Goal: Use online tool/utility: Utilize a website feature to perform a specific function

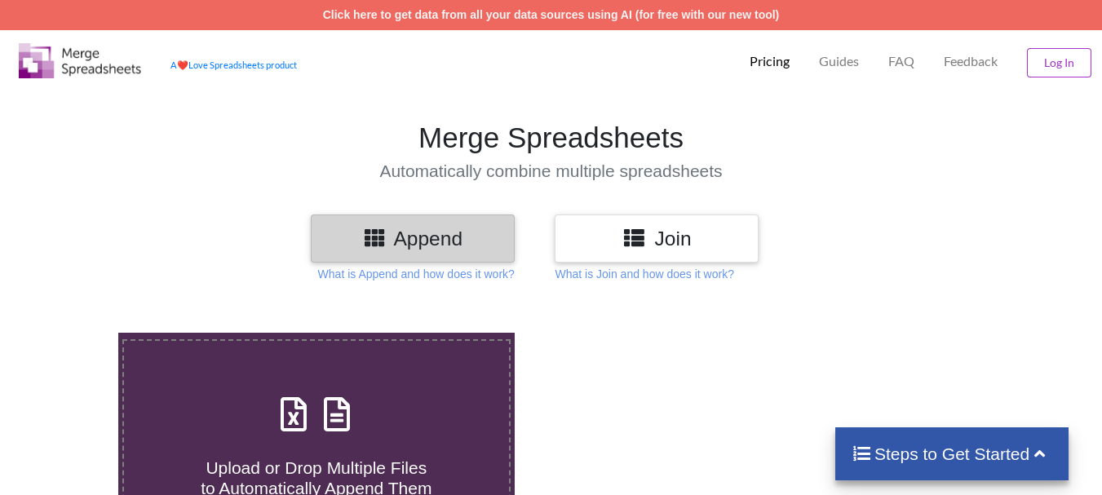
click at [462, 236] on h3 "Append" at bounding box center [412, 239] width 179 height 24
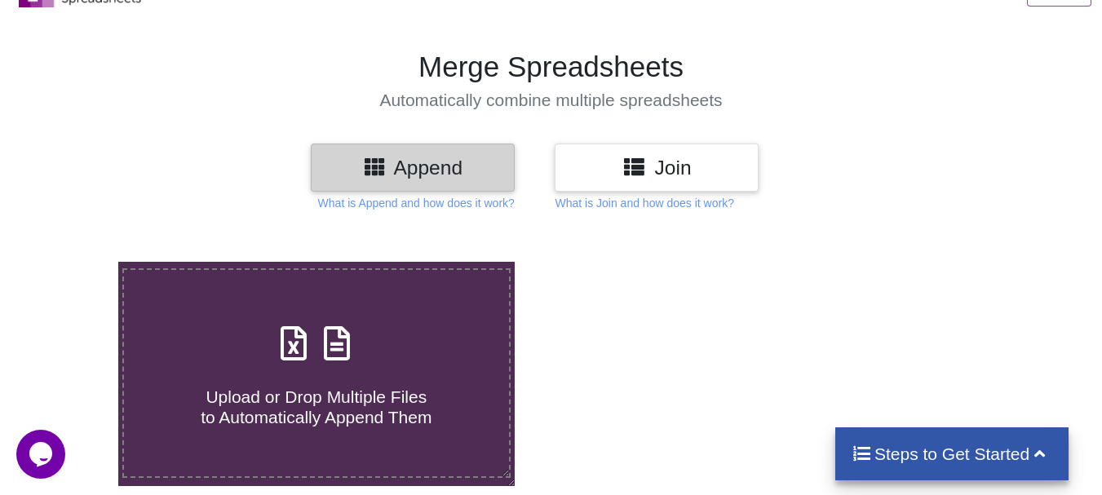
scroll to position [245, 0]
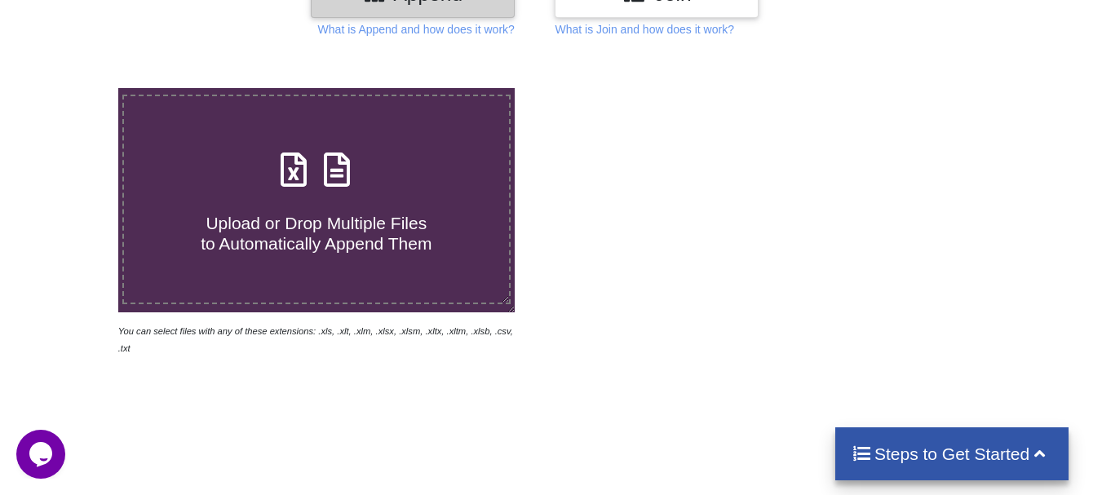
click at [335, 193] on div "Upload or Drop Multiple Files to Automatically Append Them" at bounding box center [316, 199] width 385 height 110
click at [73, 88] on input "Upload or Drop Multiple Files to Automatically Append Them" at bounding box center [73, 88] width 0 height 0
type input "C:\fakepath\AIDS.xlsx"
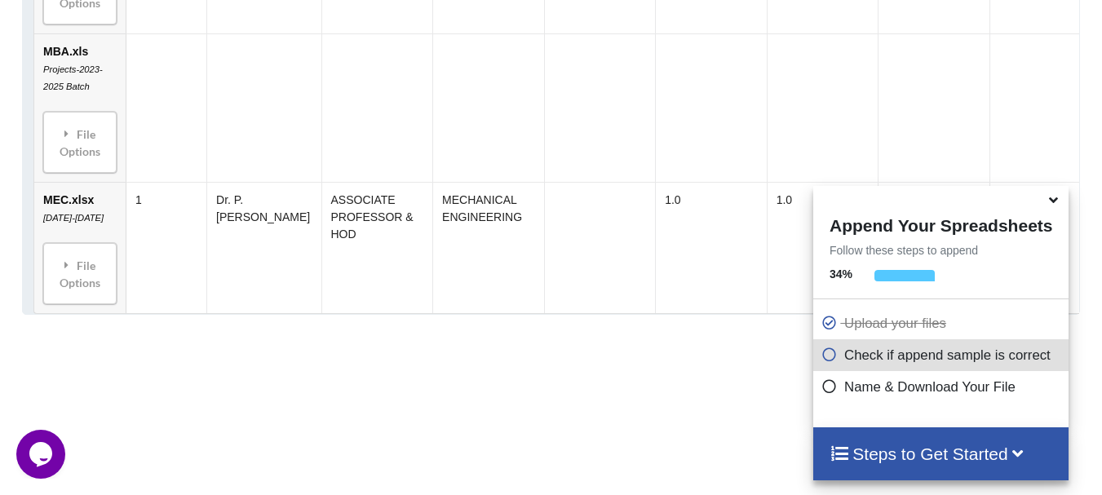
scroll to position [2022, 0]
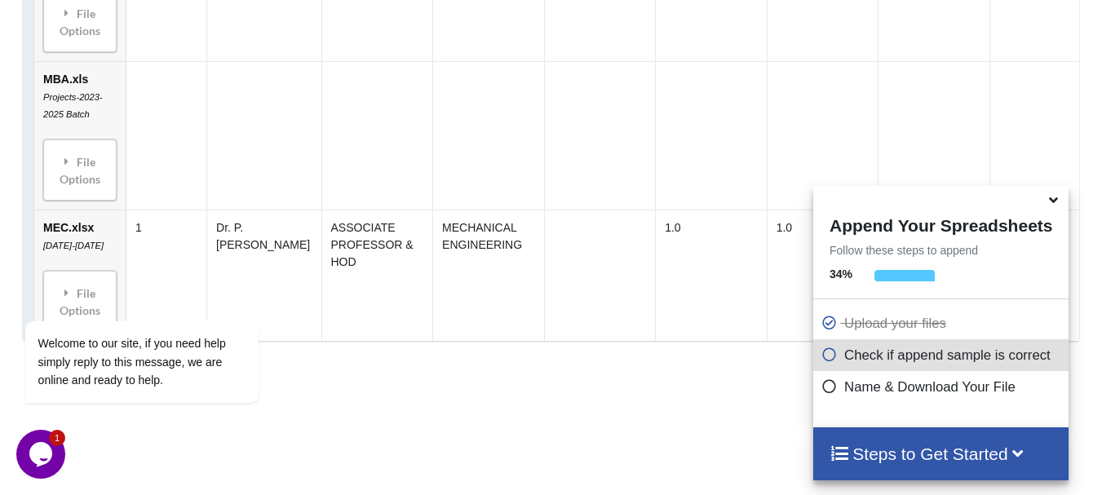
click at [968, 457] on h4 "Steps to Get Started" at bounding box center [941, 454] width 223 height 20
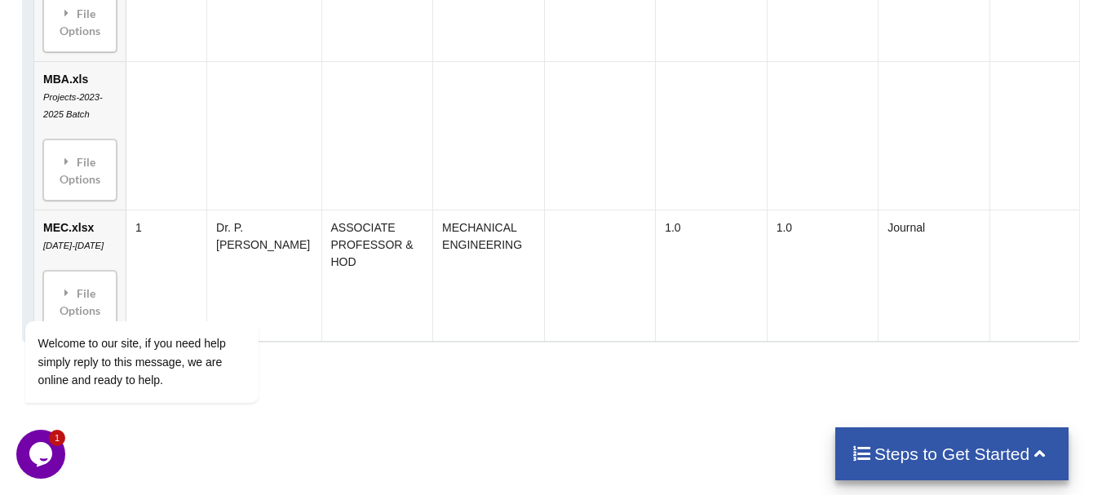
click at [972, 449] on h4 "Steps to Get Started" at bounding box center [953, 454] width 202 height 20
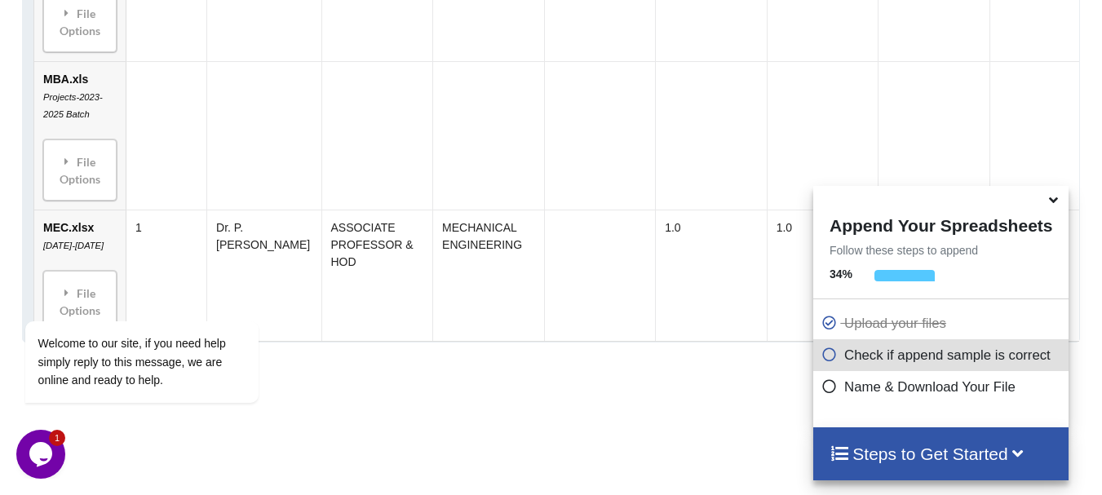
click at [827, 383] on icon at bounding box center [830, 384] width 16 height 14
click at [826, 387] on icon at bounding box center [830, 384] width 16 height 14
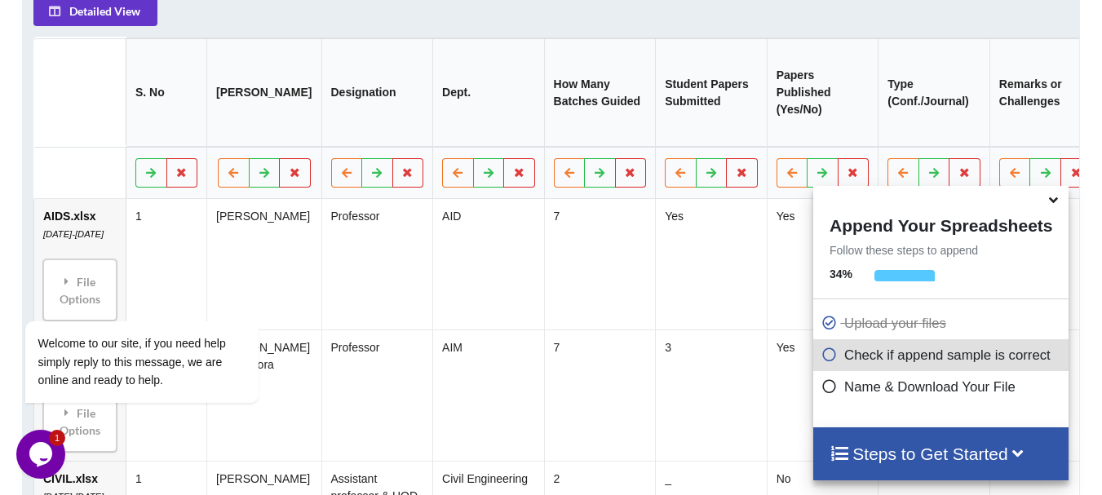
scroll to position [553, 0]
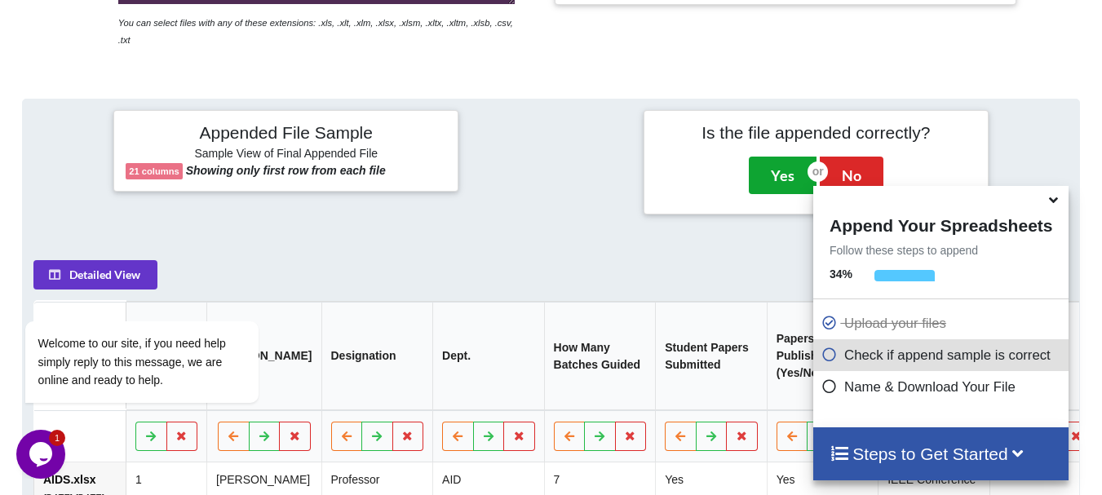
click at [785, 157] on button "Yes" at bounding box center [783, 176] width 68 height 38
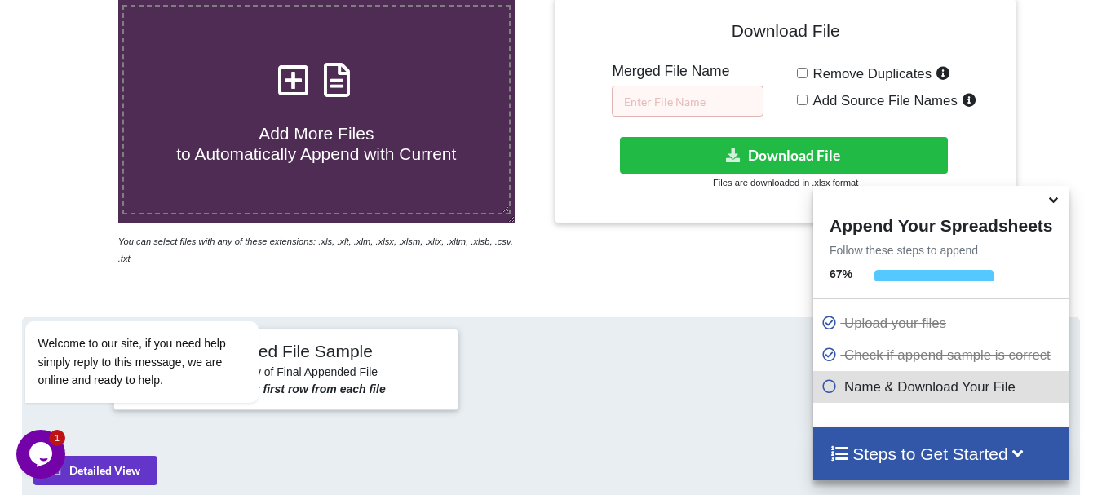
scroll to position [333, 0]
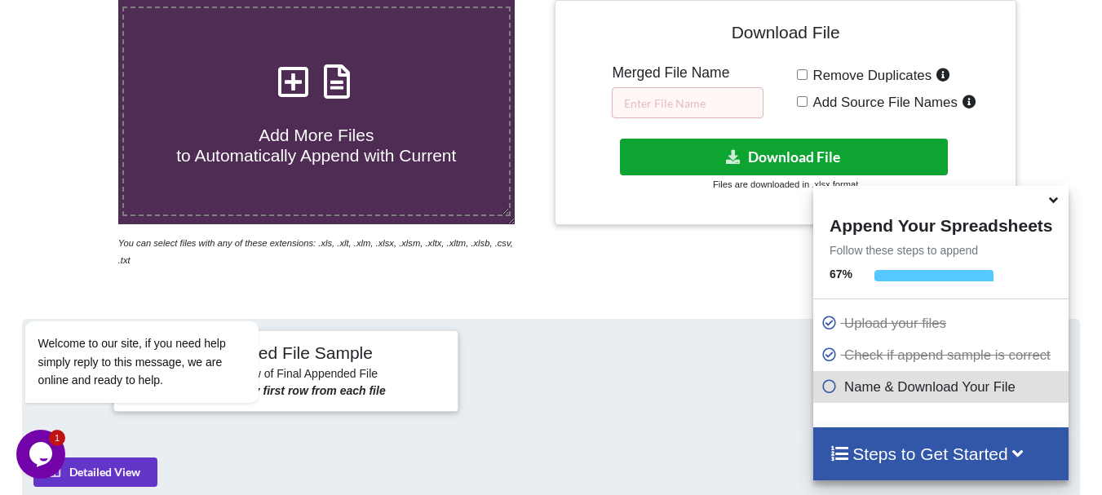
click at [799, 153] on button "Download File" at bounding box center [784, 157] width 328 height 37
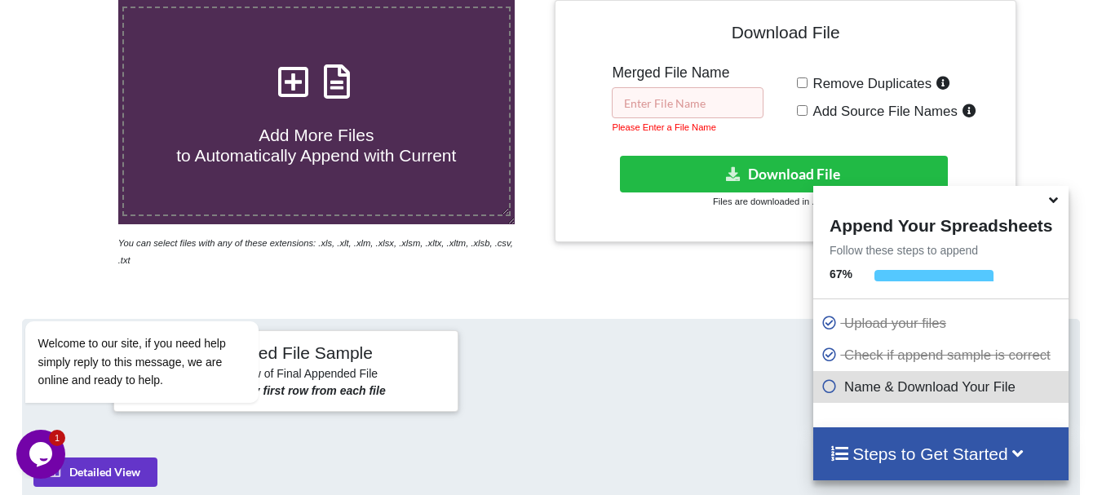
click at [719, 100] on input "text" at bounding box center [688, 102] width 152 height 31
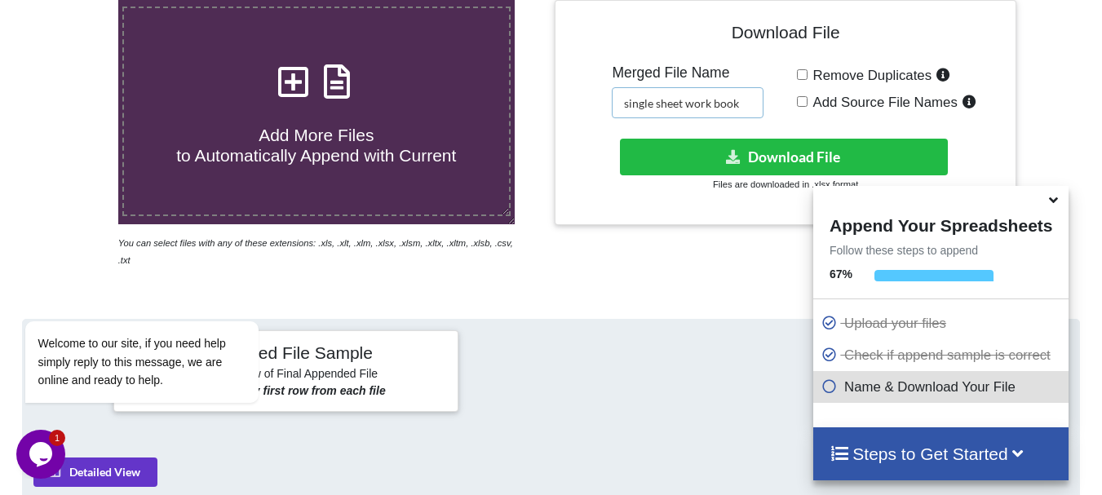
type input "single sheet work book"
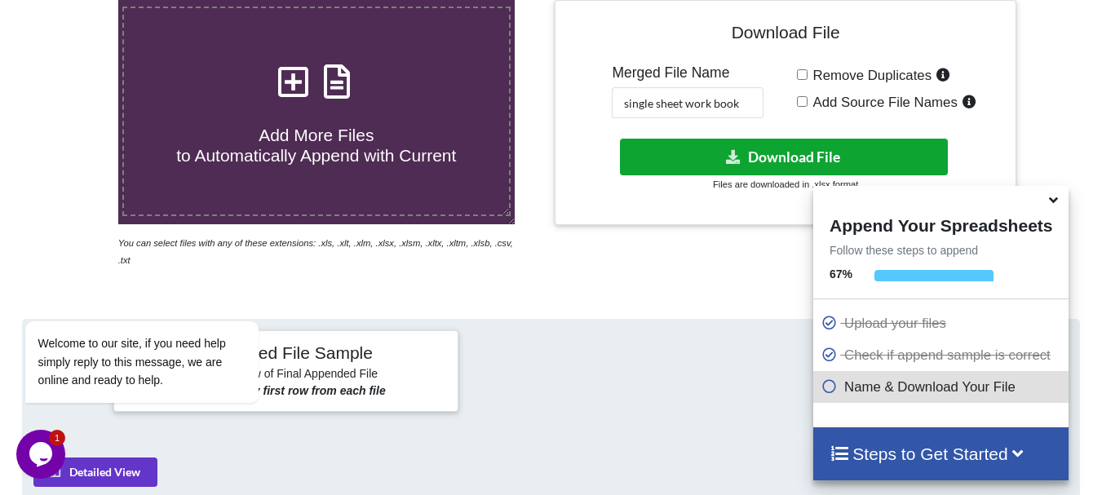
click at [772, 155] on button "Download File" at bounding box center [784, 157] width 328 height 37
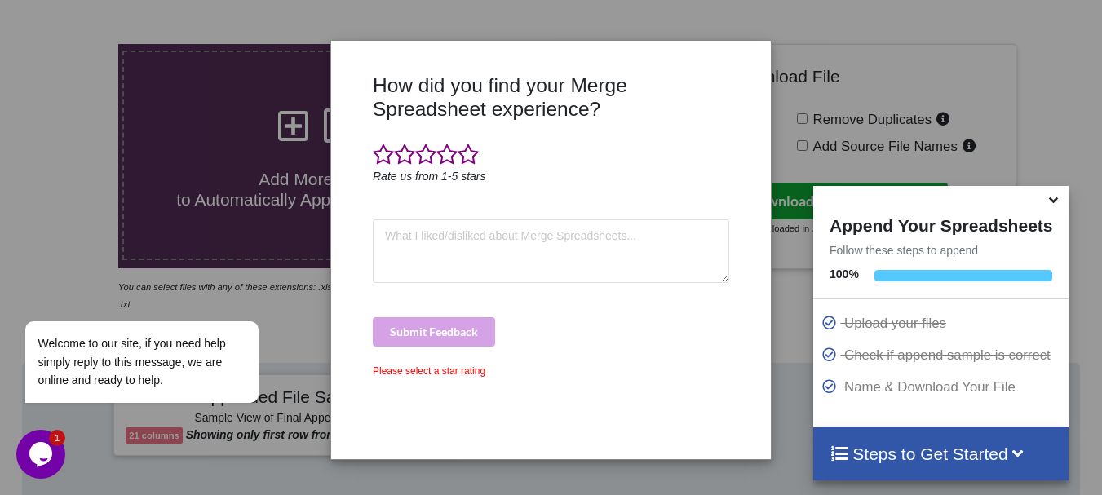
scroll to position [251, 0]
